Goal: Obtain resource: Obtain resource

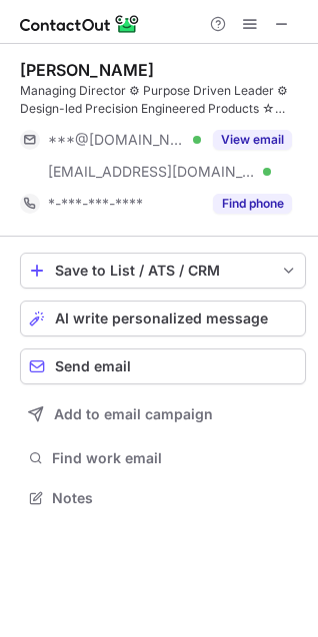
scroll to position [483, 318]
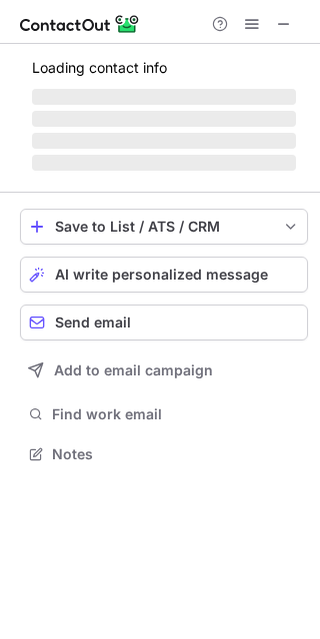
scroll to position [439, 320]
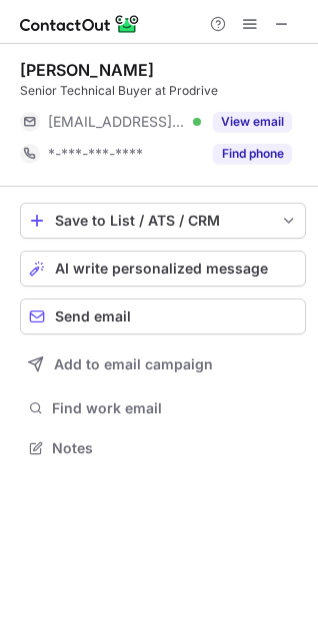
scroll to position [9, 9]
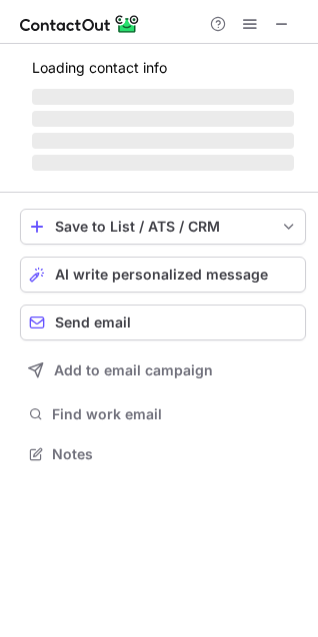
scroll to position [451, 318]
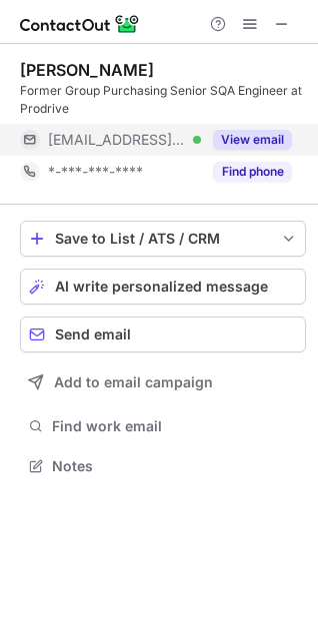
click at [255, 132] on button "View email" at bounding box center [252, 140] width 79 height 20
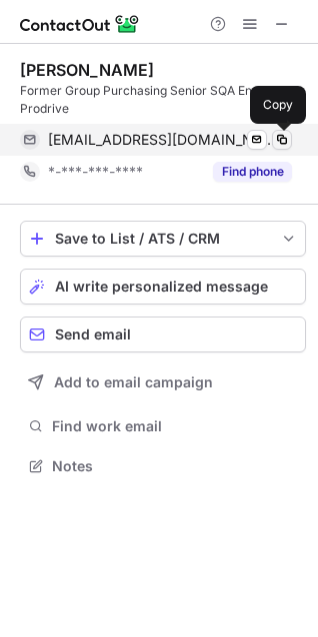
click at [283, 140] on span at bounding box center [282, 140] width 16 height 16
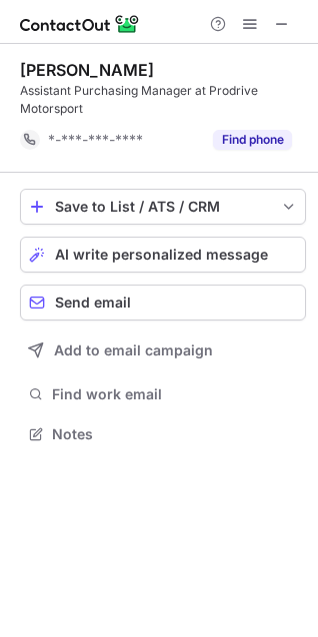
scroll to position [419, 318]
click at [283, 23] on span at bounding box center [282, 24] width 16 height 16
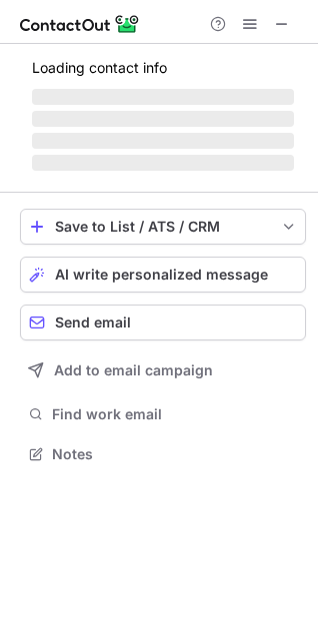
scroll to position [451, 318]
